Goal: Book appointment/travel/reservation

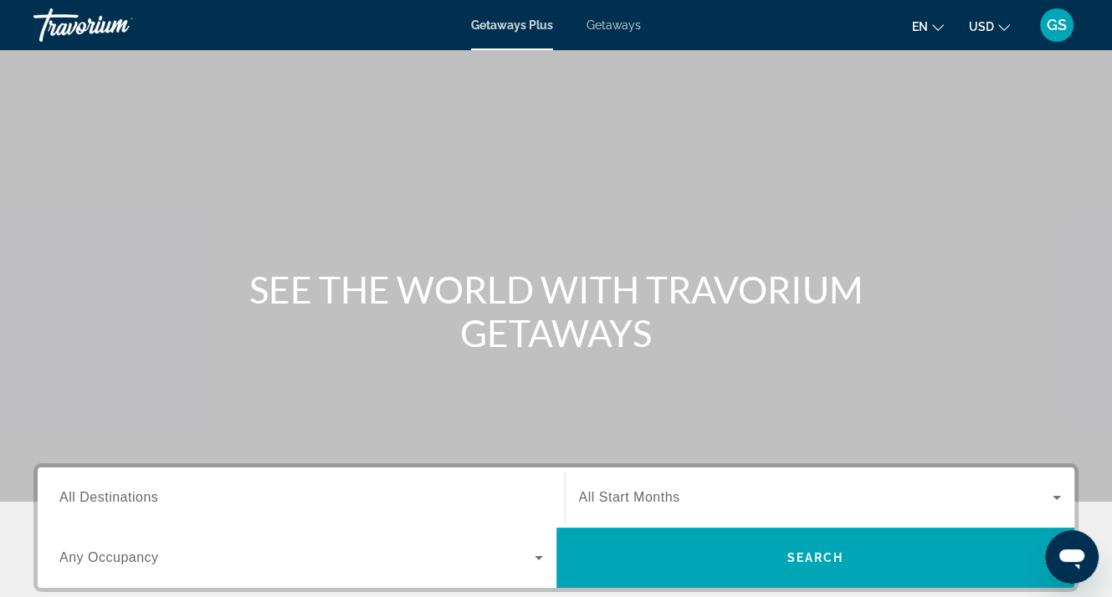
click at [125, 495] on span "All Destinations" at bounding box center [108, 497] width 99 height 14
click at [125, 495] on input "Destination All Destinations" at bounding box center [301, 499] width 484 height 20
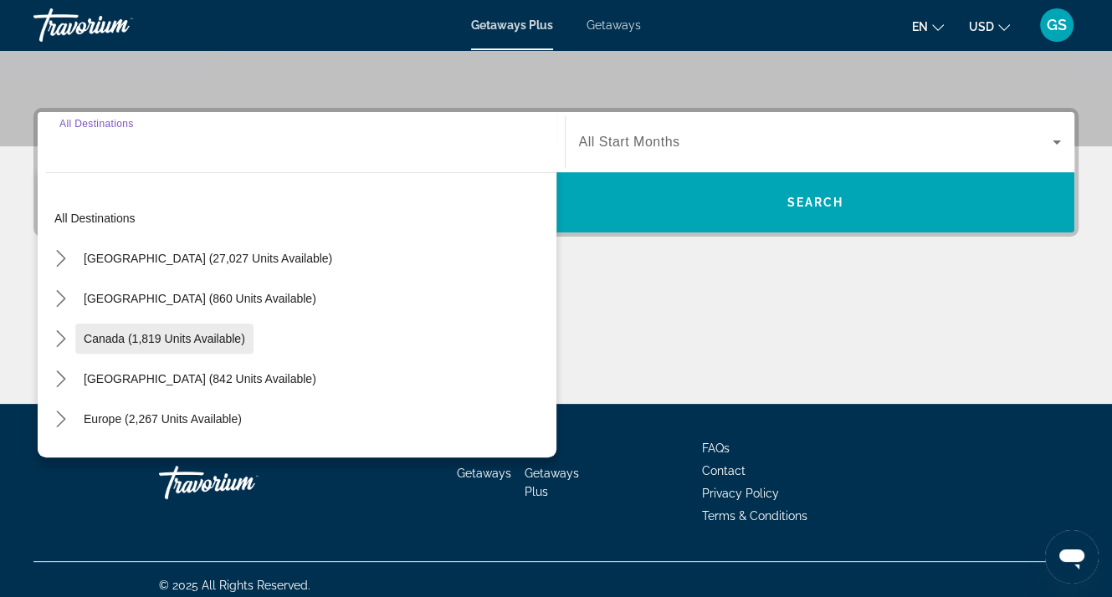
scroll to position [367, 0]
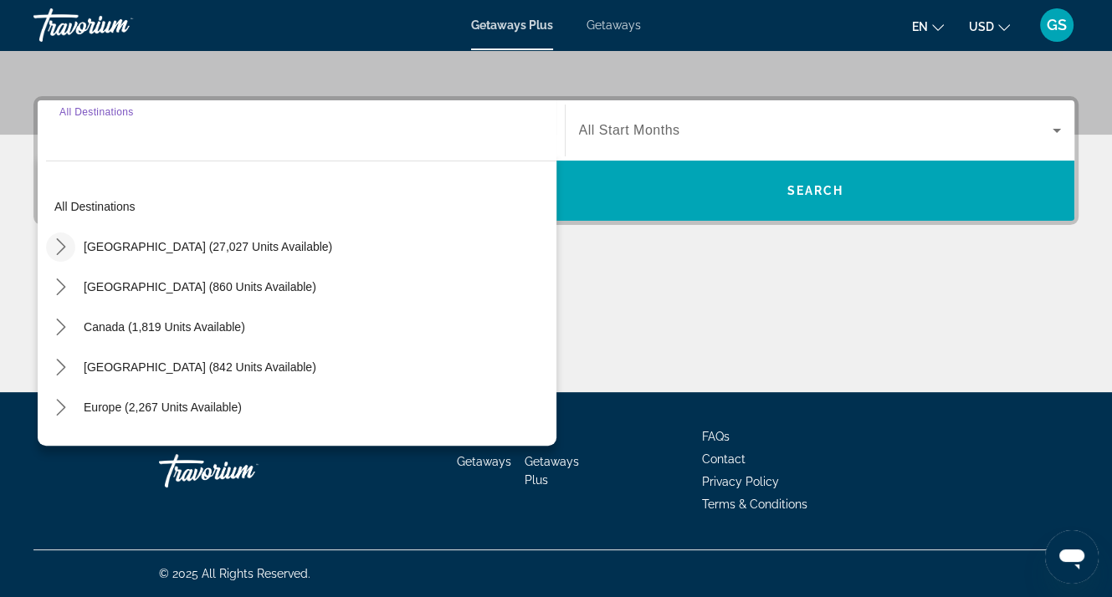
click at [63, 240] on icon "Toggle United States (27,027 units available) submenu" at bounding box center [61, 246] width 17 height 17
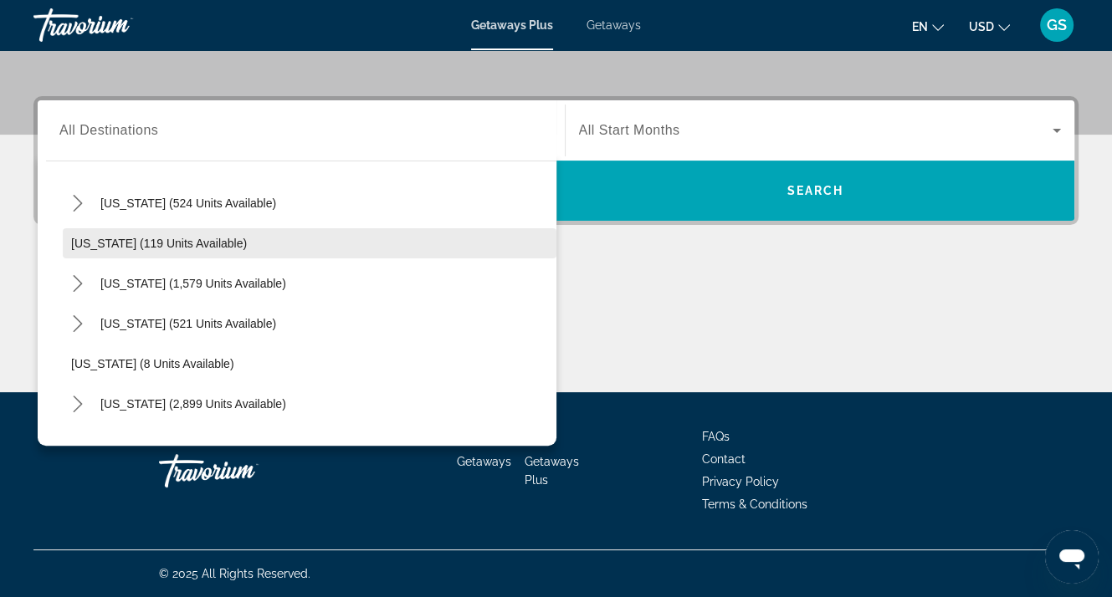
scroll to position [167, 0]
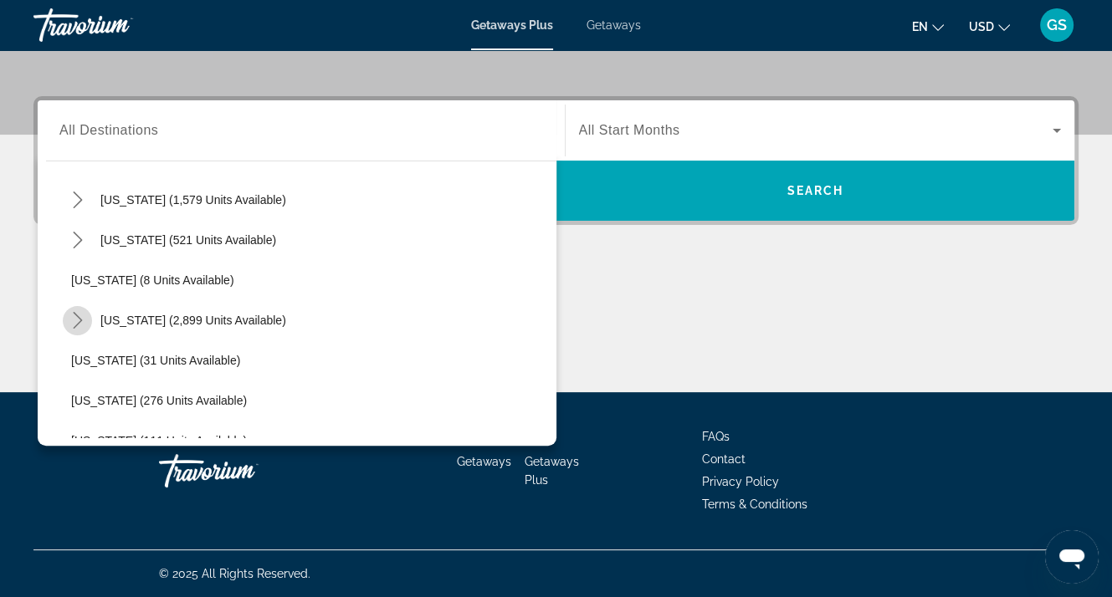
click at [75, 314] on icon "Toggle Florida (2,899 units available) submenu" at bounding box center [77, 320] width 9 height 17
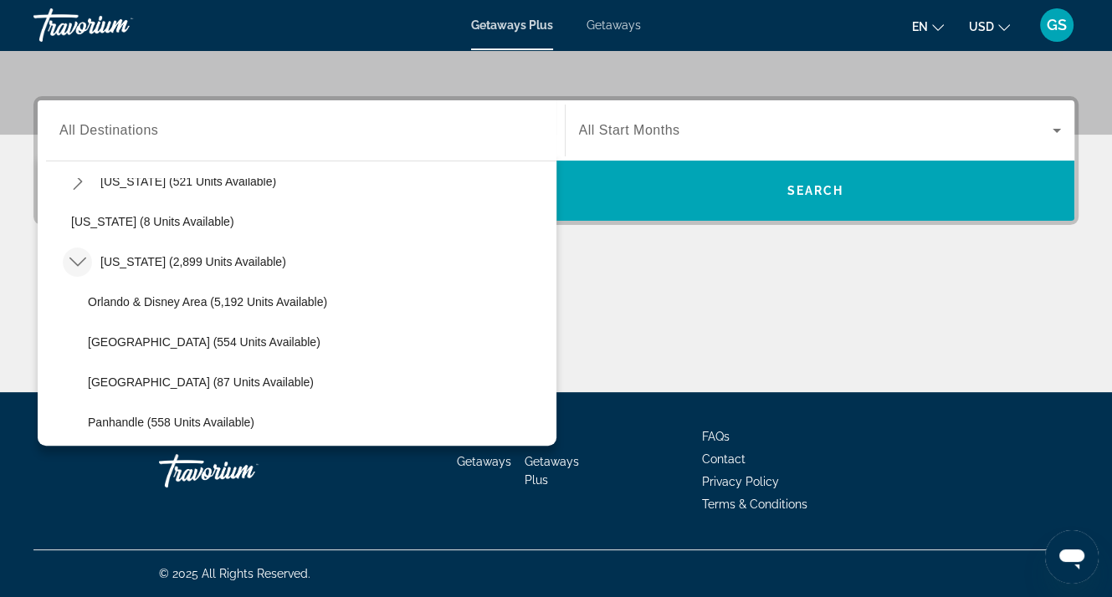
scroll to position [251, 0]
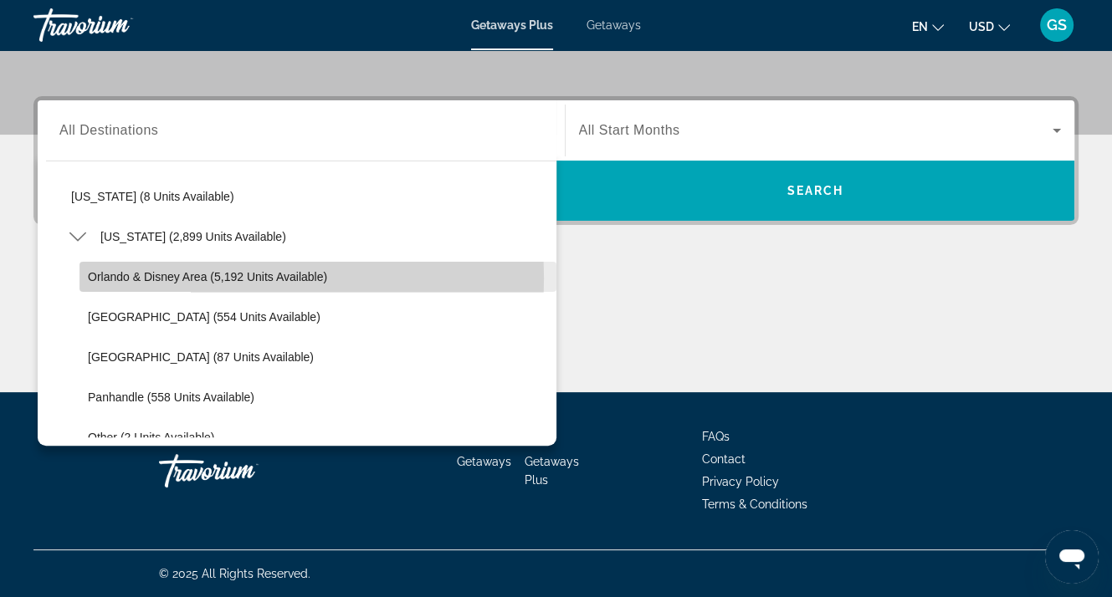
click at [154, 278] on span "Orlando & Disney Area (5,192 units available)" at bounding box center [207, 276] width 239 height 13
type input "**********"
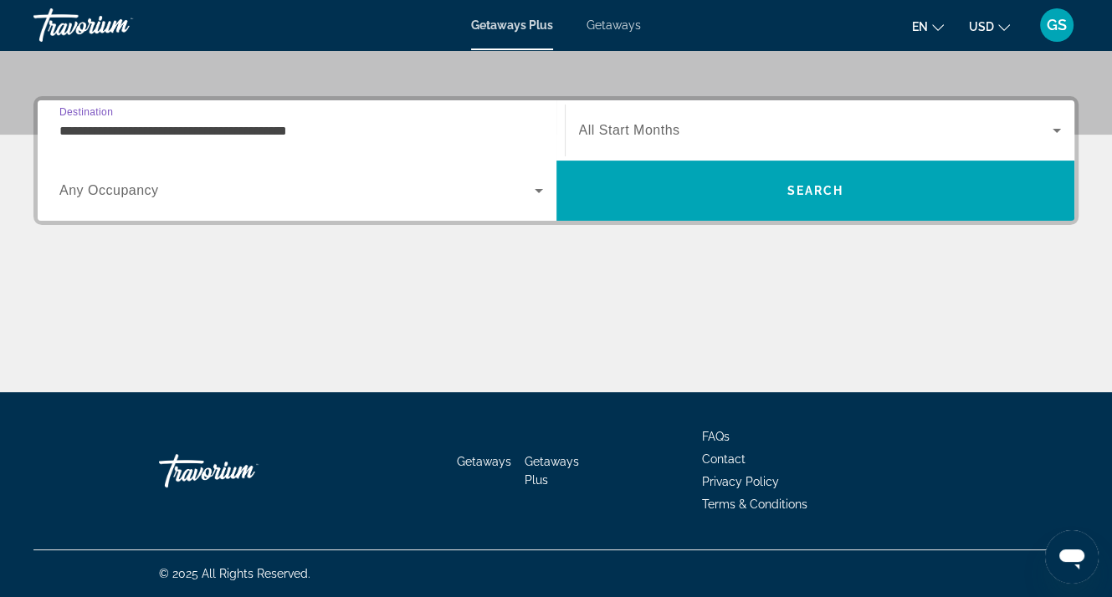
click at [119, 192] on span "Any Occupancy" at bounding box center [109, 190] width 100 height 14
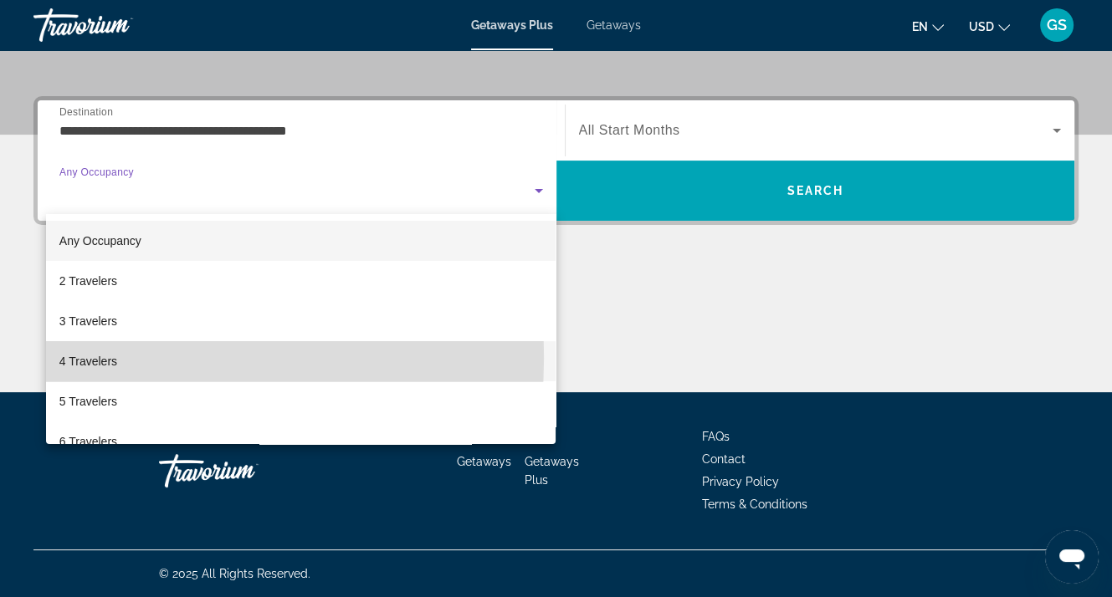
click at [84, 358] on span "4 Travelers" at bounding box center [88, 361] width 58 height 20
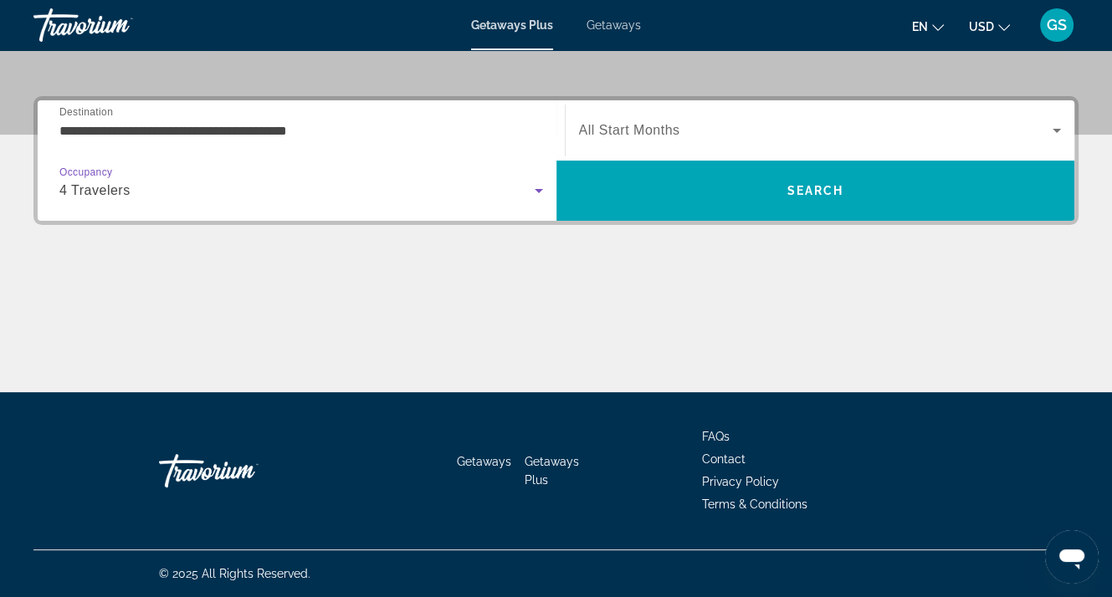
click at [658, 128] on span "All Start Months" at bounding box center [629, 130] width 101 height 14
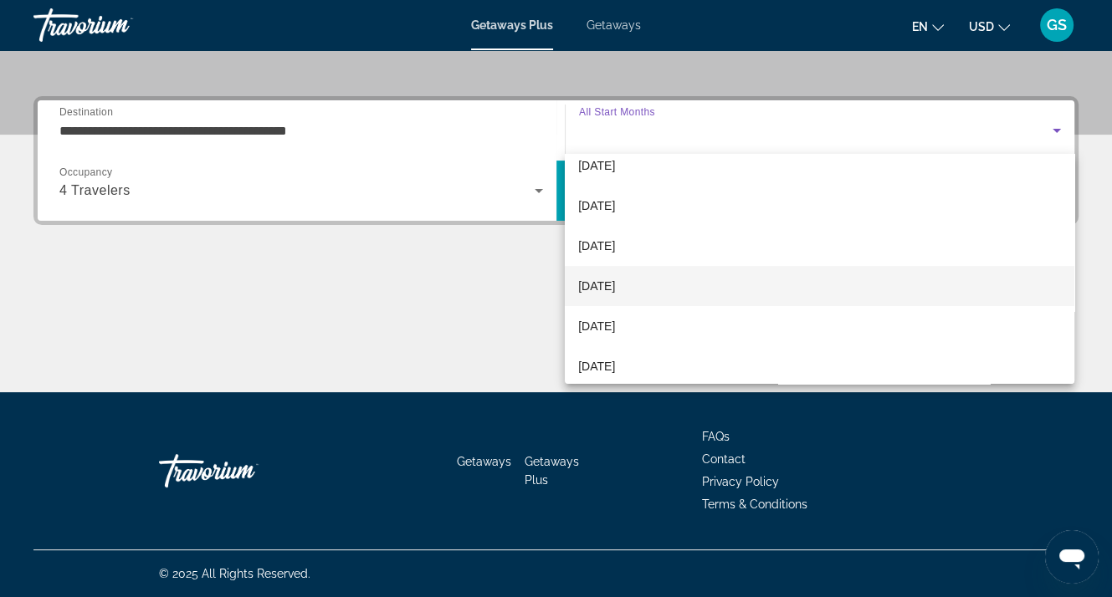
scroll to position [84, 0]
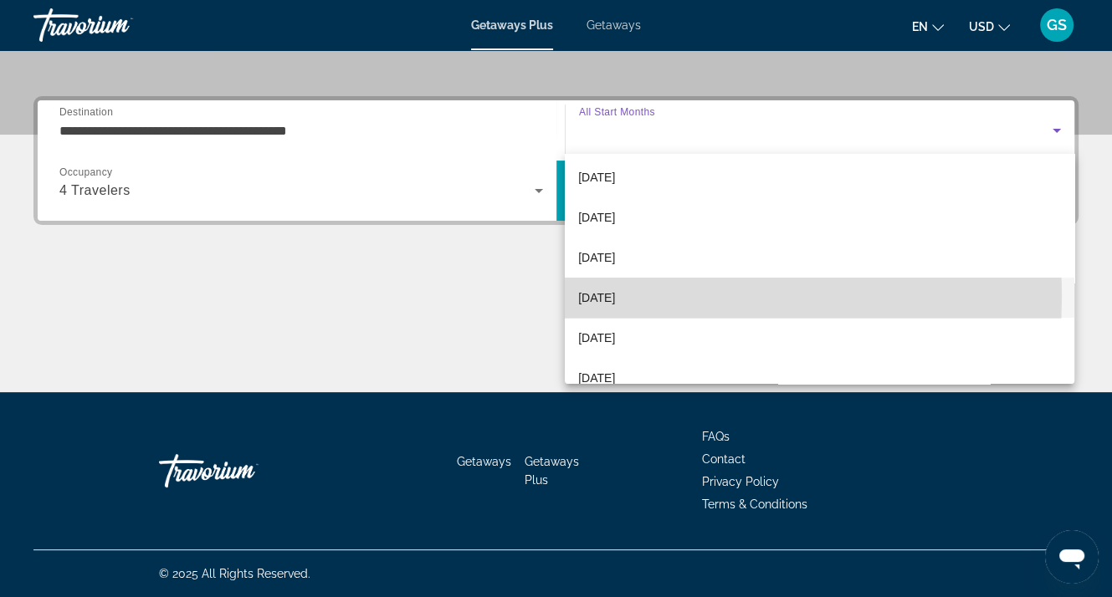
click at [607, 297] on span "[DATE]" at bounding box center [596, 298] width 37 height 20
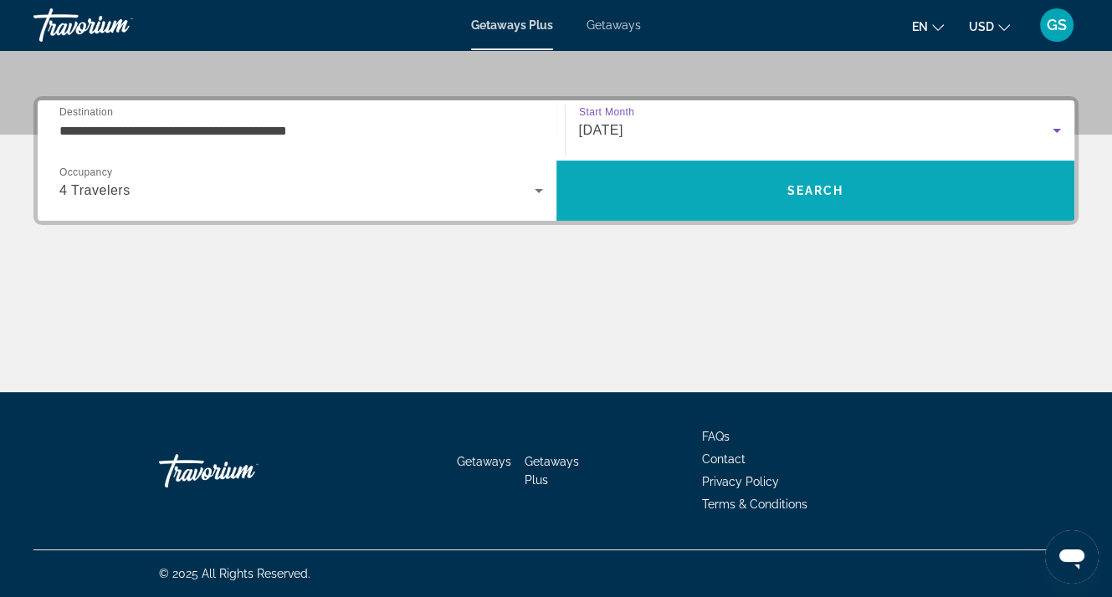
click at [816, 199] on span "Search" at bounding box center [815, 191] width 519 height 40
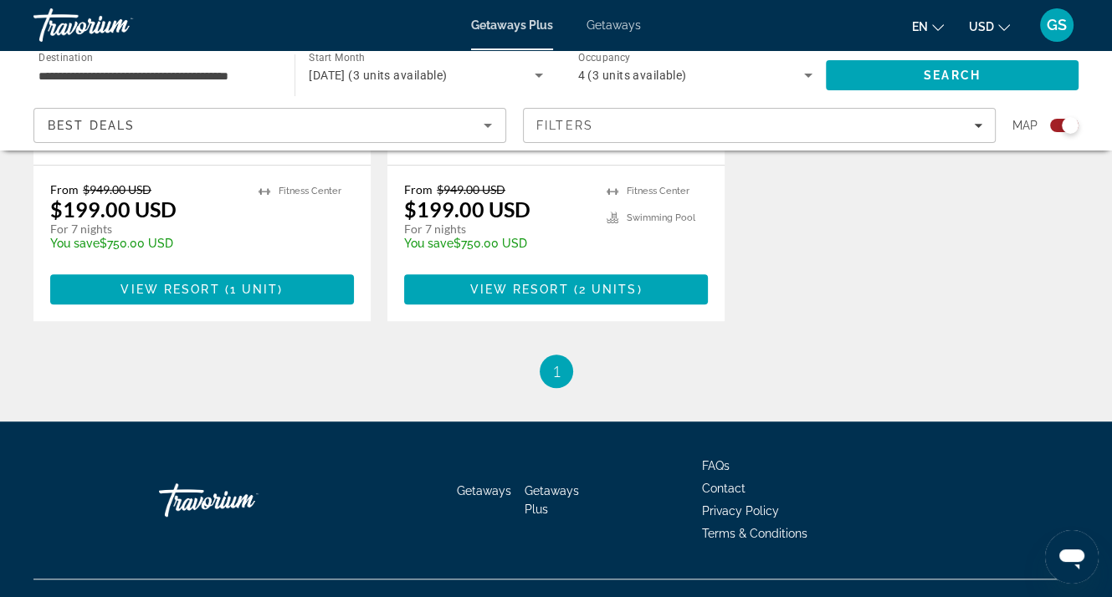
scroll to position [996, 0]
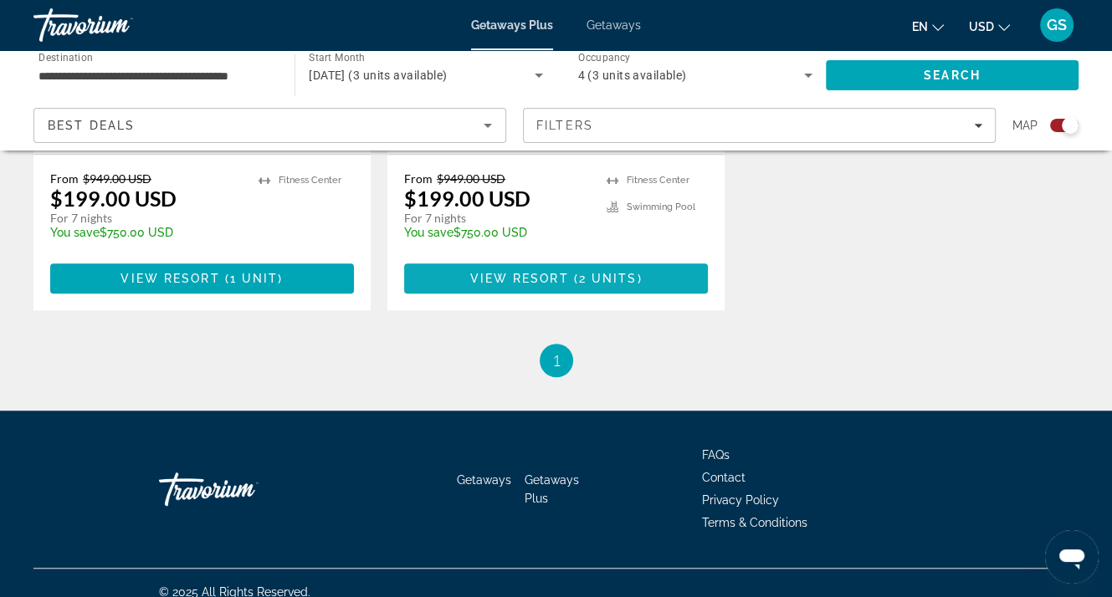
click at [547, 272] on span "View Resort" at bounding box center [518, 278] width 99 height 13
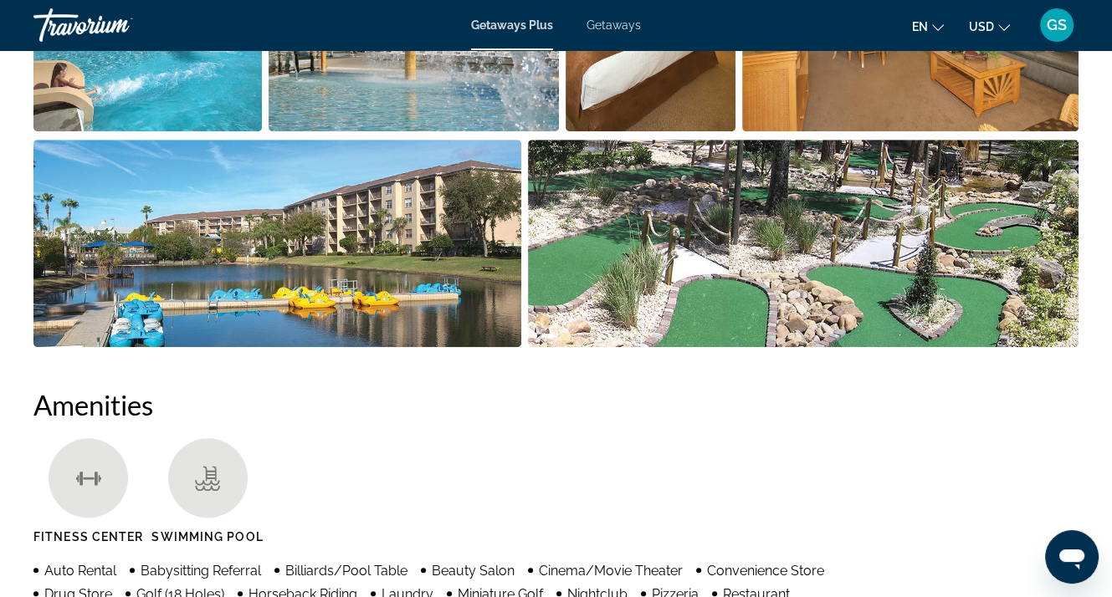
scroll to position [1255, 0]
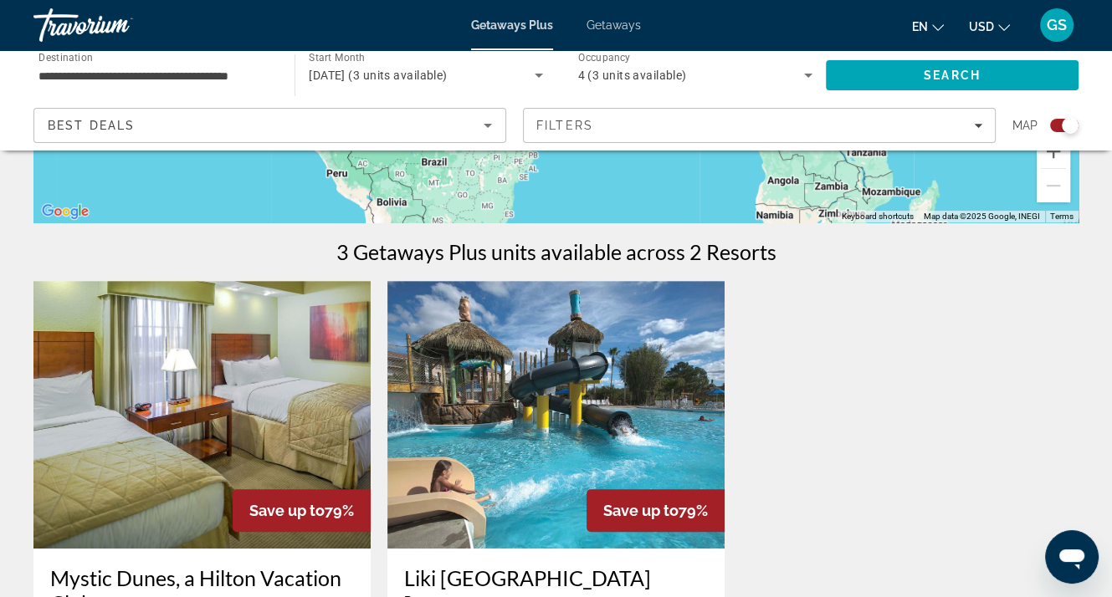
scroll to position [502, 0]
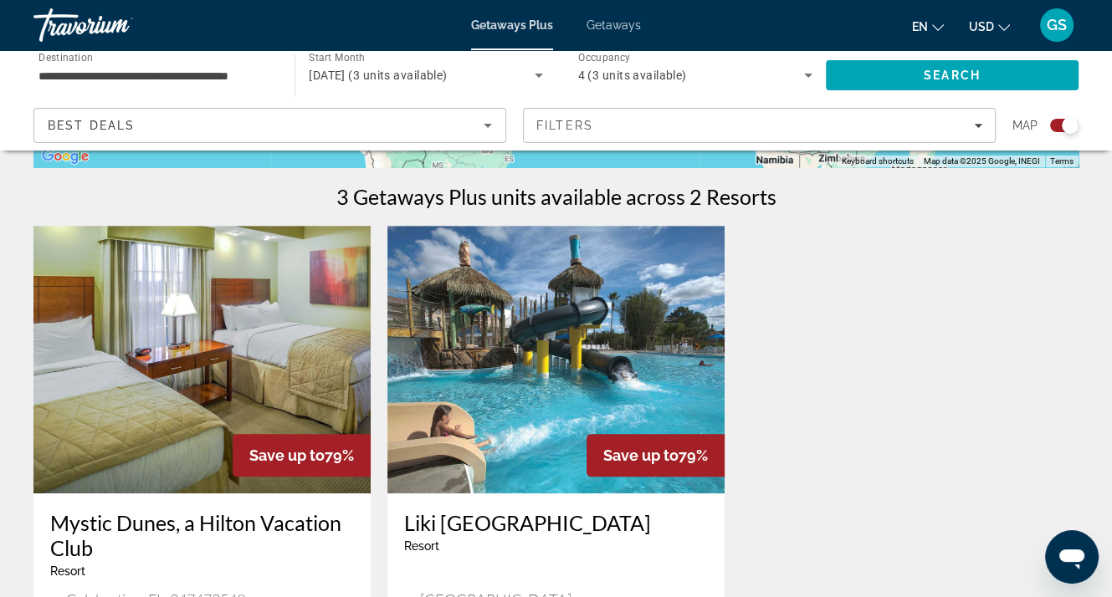
click at [234, 407] on img "Main content" at bounding box center [201, 360] width 337 height 268
